Goal: Navigation & Orientation: Understand site structure

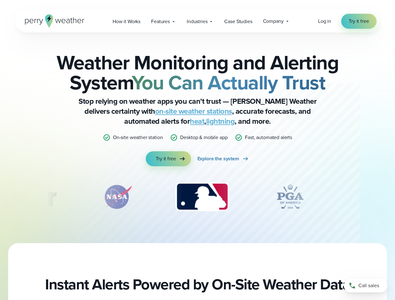
click at [197, 150] on div "Weather Monitoring and Alerting System You Can Actually Trust Stop relying on w…" at bounding box center [197, 110] width 303 height 114
click at [197, 21] on span "Industries" at bounding box center [197, 22] width 21 height 8
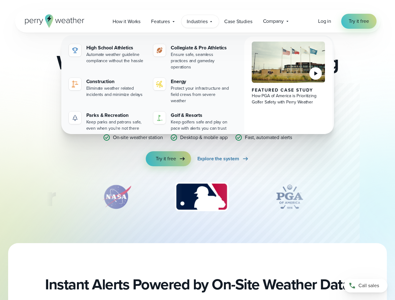
click at [198, 197] on img "3 of 12" at bounding box center [202, 196] width 66 height 31
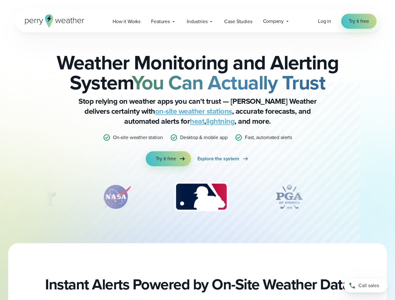
click at [0, 197] on div "Weather Monitoring and Alerting System You Can Actually Trust Stop relying on w…" at bounding box center [197, 138] width 395 height 211
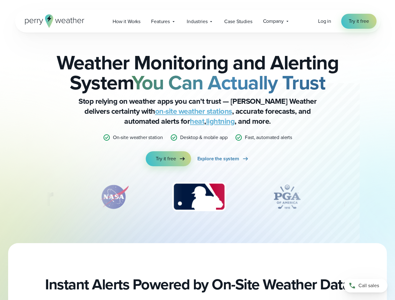
click at [0, 197] on div "Weather Monitoring and Alerting System You Can Actually Trust Stop relying on w…" at bounding box center [197, 138] width 395 height 211
